Goal: Navigation & Orientation: Find specific page/section

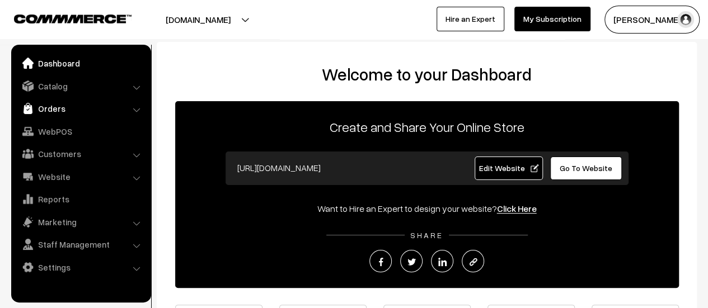
drag, startPoint x: 0, startPoint y: 0, endPoint x: 49, endPoint y: 107, distance: 118.2
click at [49, 107] on link "Orders" at bounding box center [80, 109] width 133 height 20
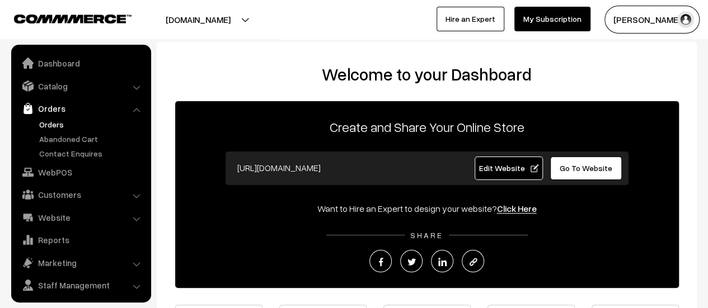
click at [44, 126] on link "Orders" at bounding box center [91, 125] width 111 height 12
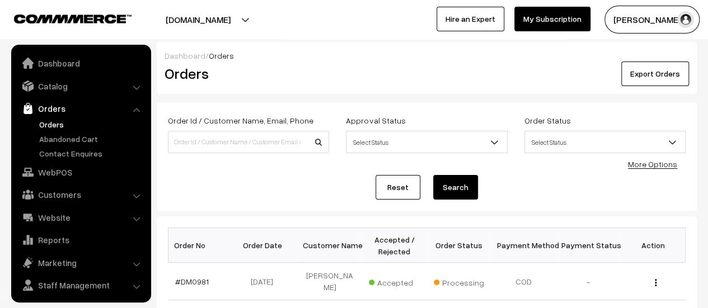
scroll to position [26, 0]
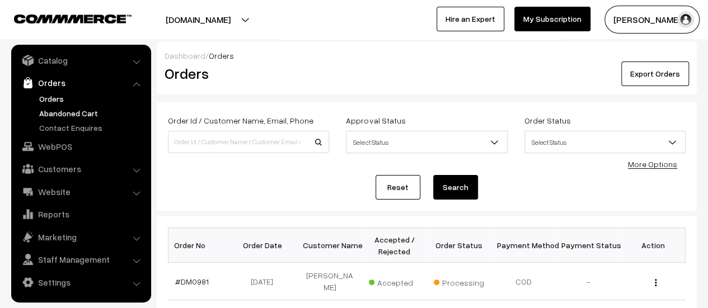
click at [51, 108] on link "Abandoned Cart" at bounding box center [91, 113] width 111 height 12
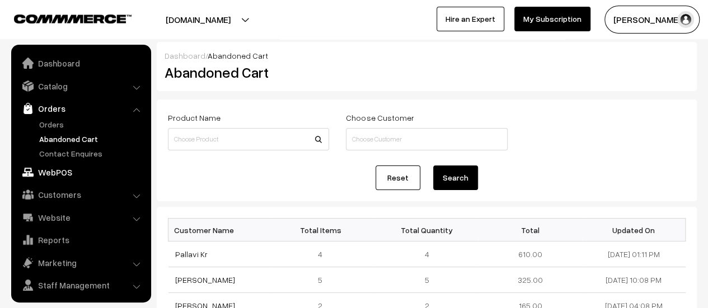
scroll to position [26, 0]
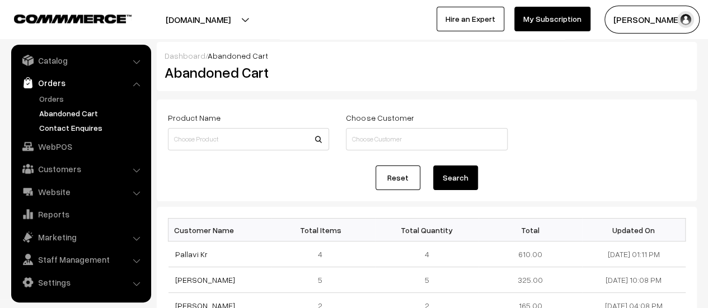
click at [58, 129] on link "Contact Enquires" at bounding box center [91, 128] width 111 height 12
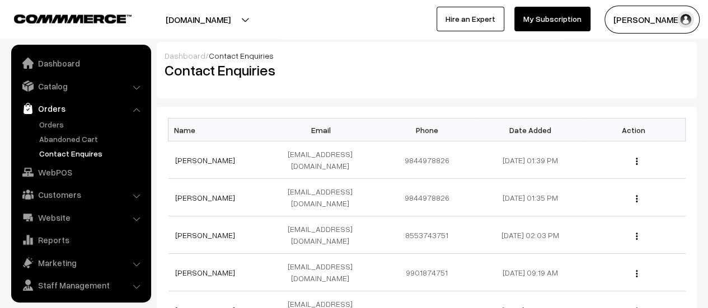
scroll to position [26, 0]
